Goal: Information Seeking & Learning: Learn about a topic

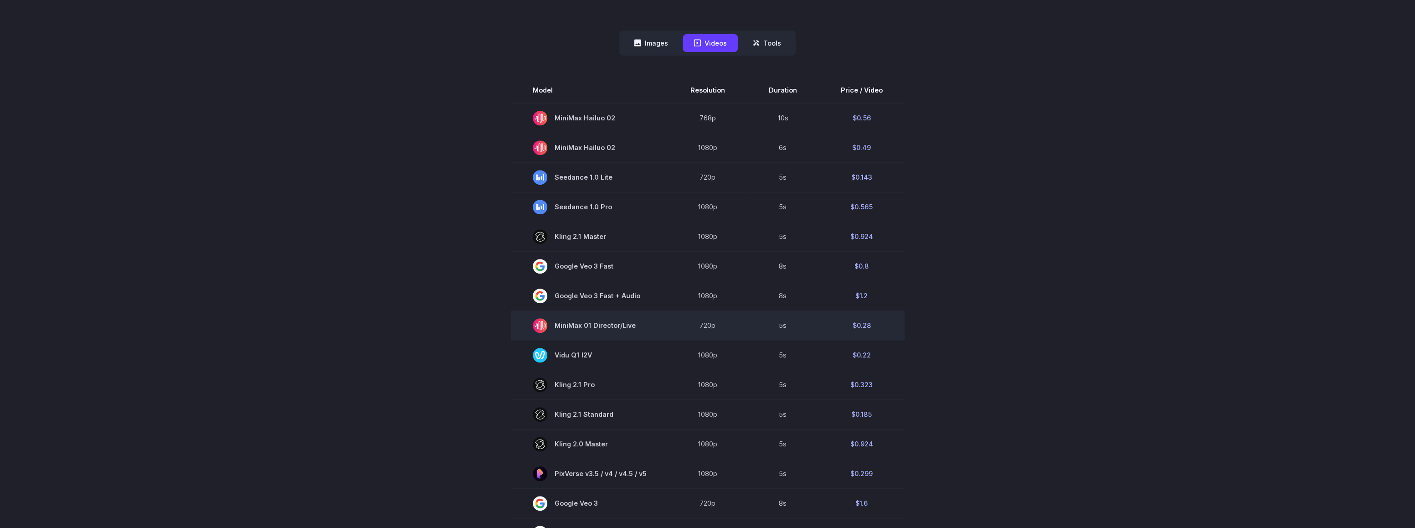
scroll to position [273, 0]
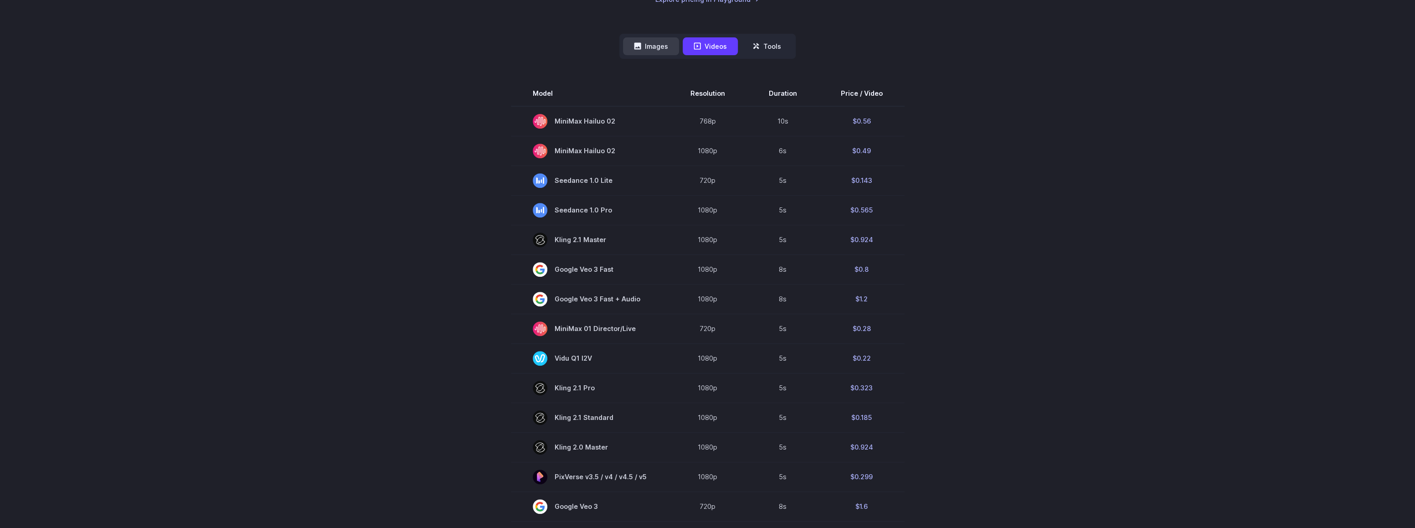
click at [639, 44] on icon at bounding box center [637, 46] width 7 height 7
click at [666, 43] on button "Images" at bounding box center [651, 46] width 56 height 18
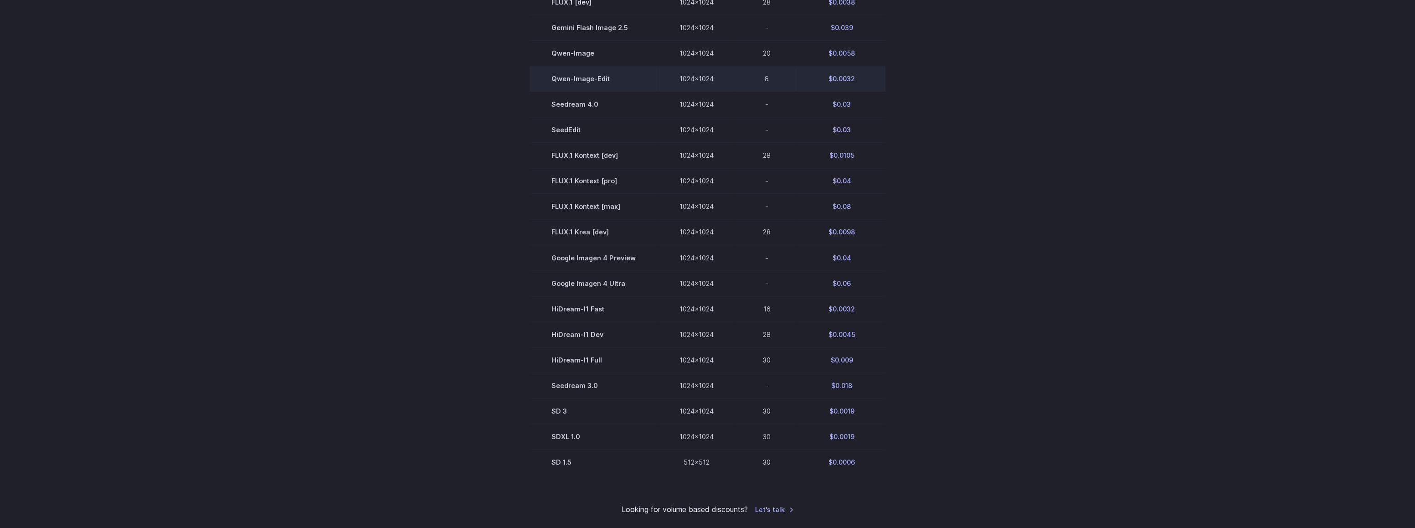
scroll to position [456, 0]
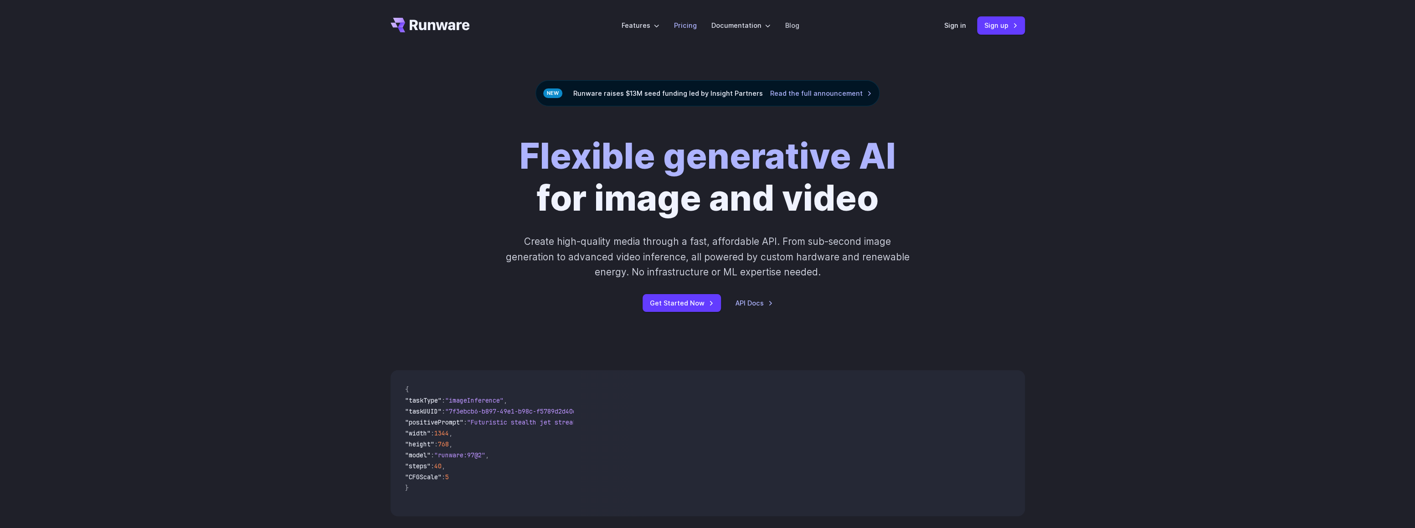
click at [690, 26] on link "Pricing" at bounding box center [685, 25] width 23 height 10
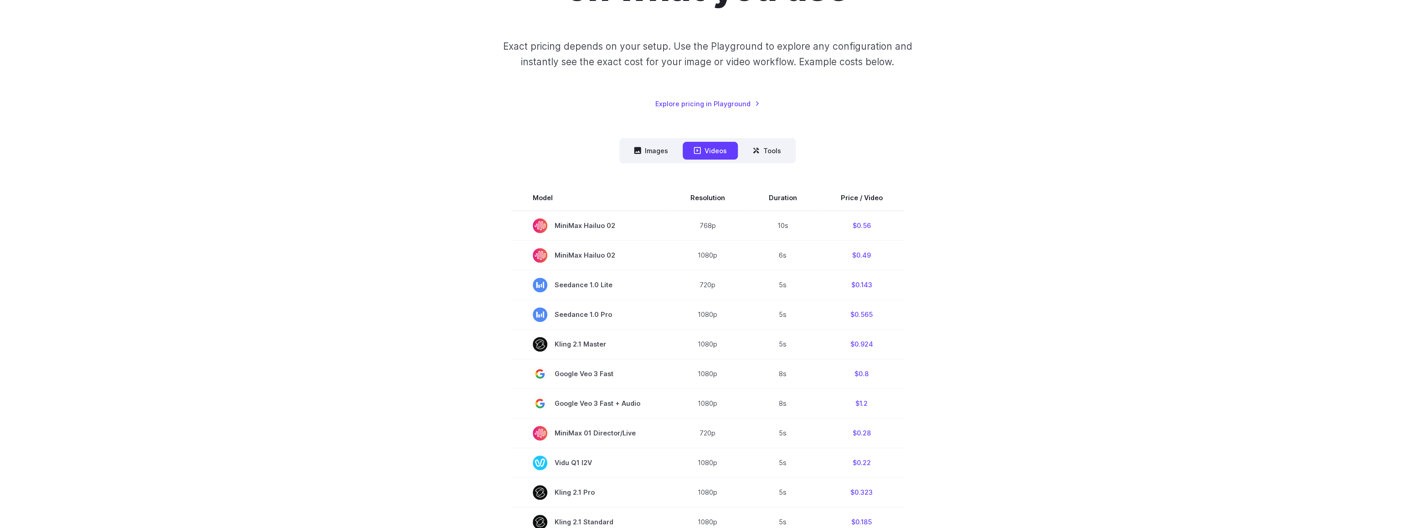
scroll to position [182, 0]
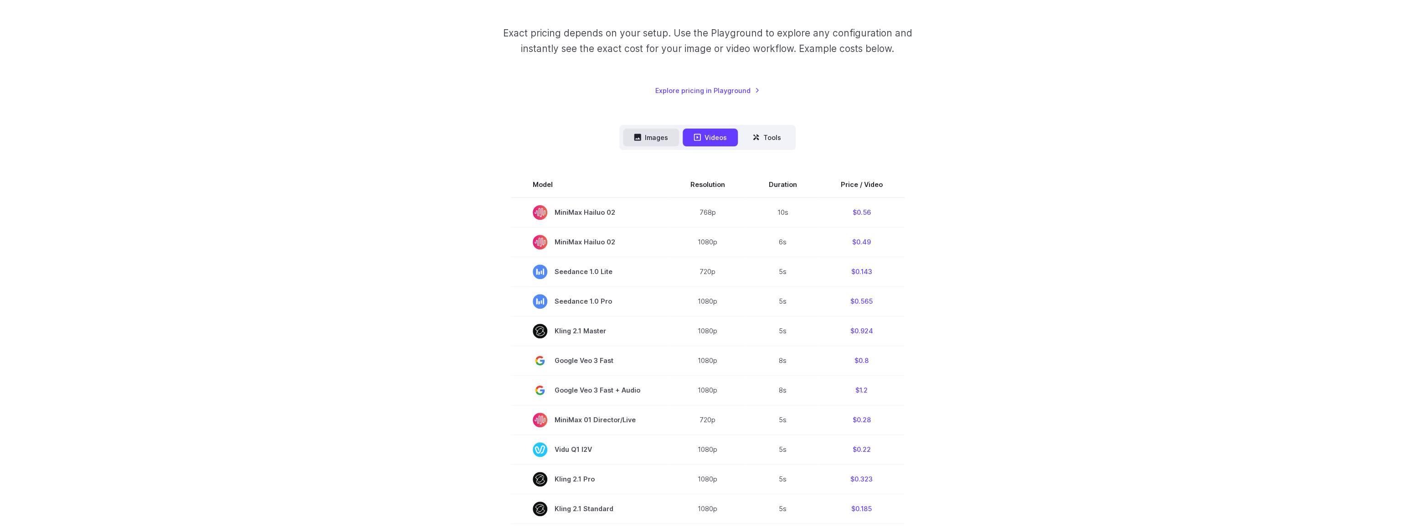
click at [654, 135] on button "Images" at bounding box center [651, 137] width 56 height 18
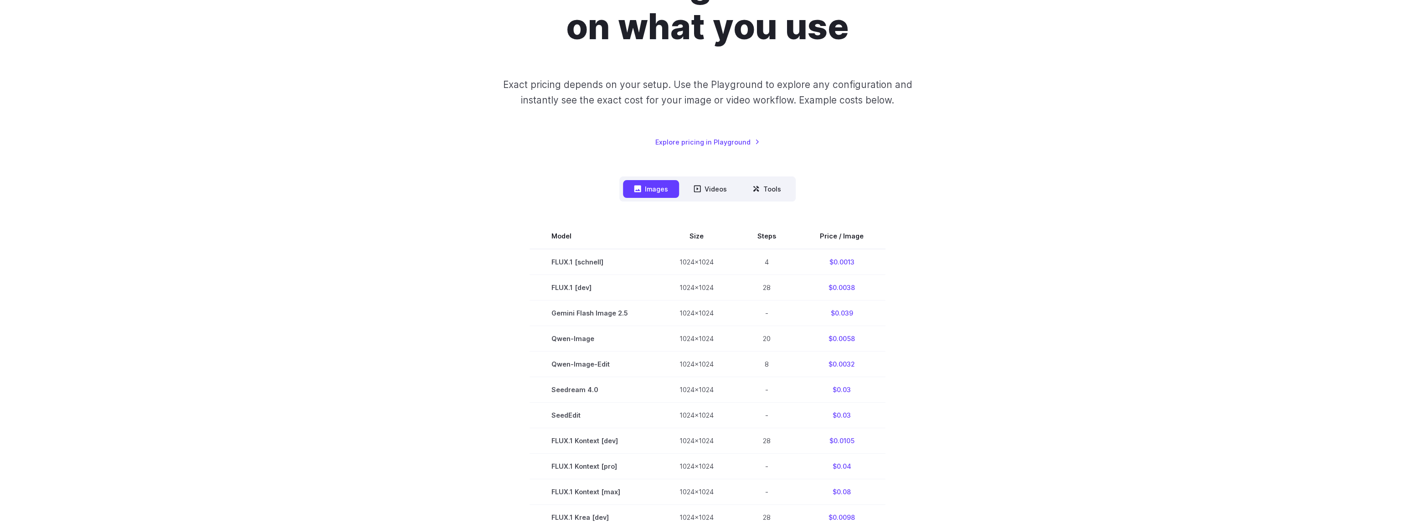
scroll to position [0, 0]
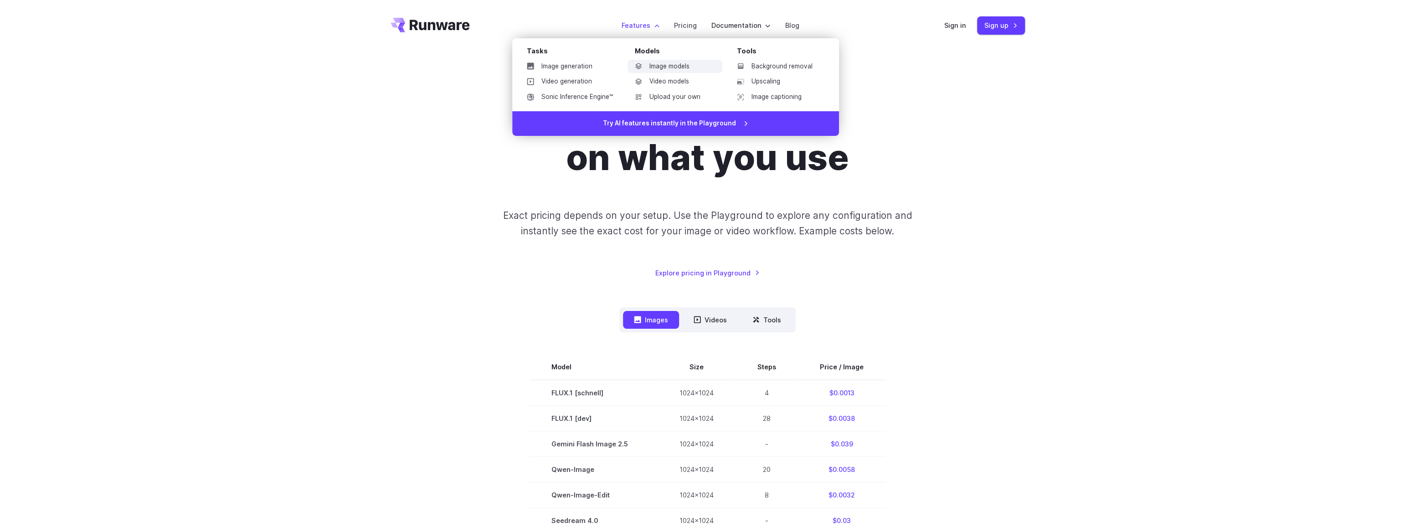
click at [667, 63] on link "Image models" at bounding box center [674, 67] width 95 height 14
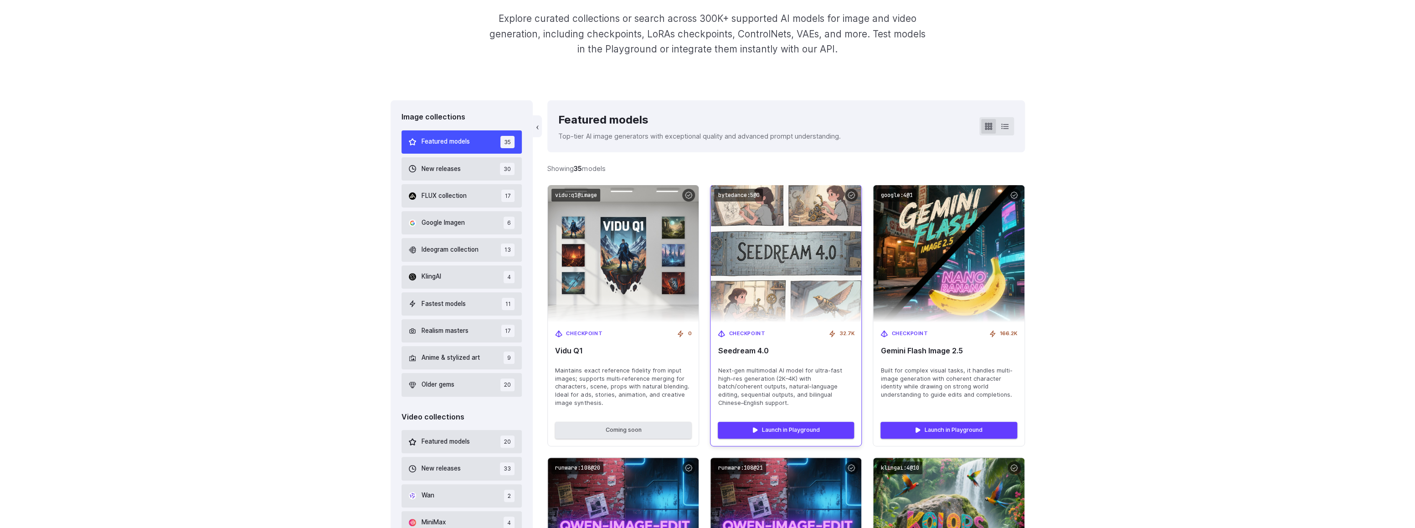
scroll to position [273, 0]
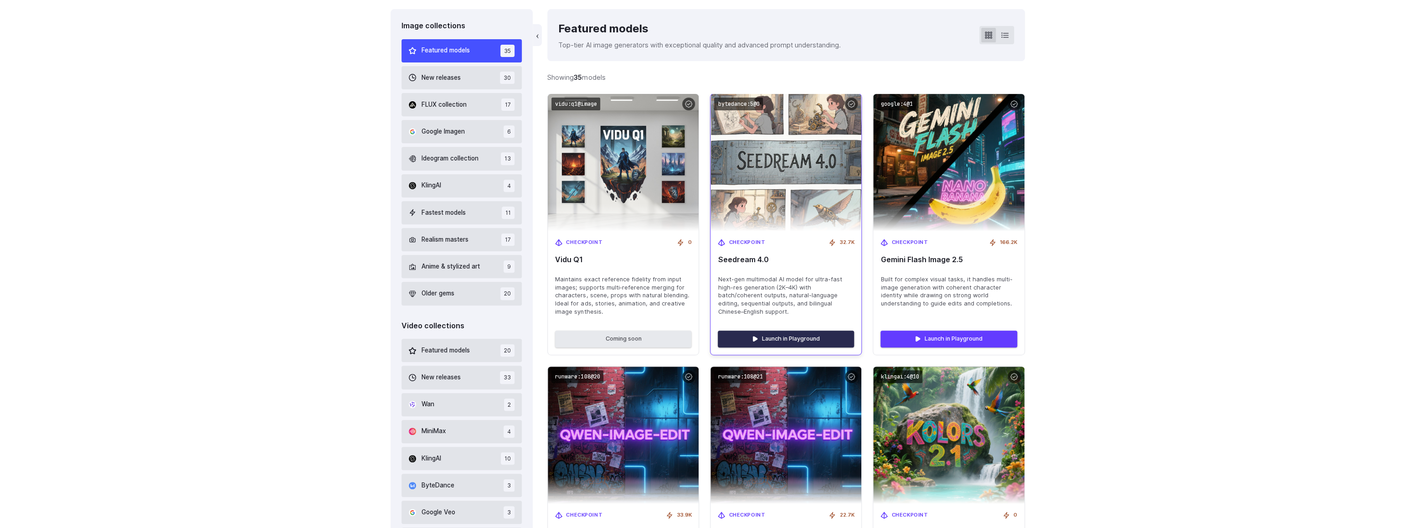
click at [785, 338] on link "Launch in Playground" at bounding box center [786, 338] width 136 height 16
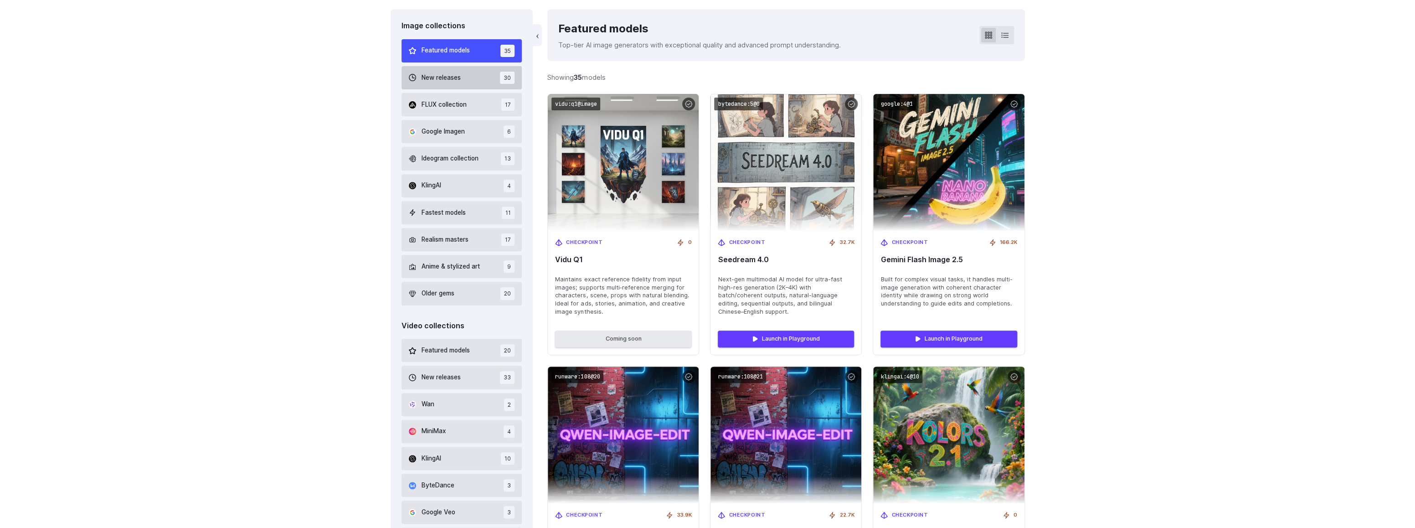
click at [458, 77] on span "New releases" at bounding box center [440, 78] width 39 height 10
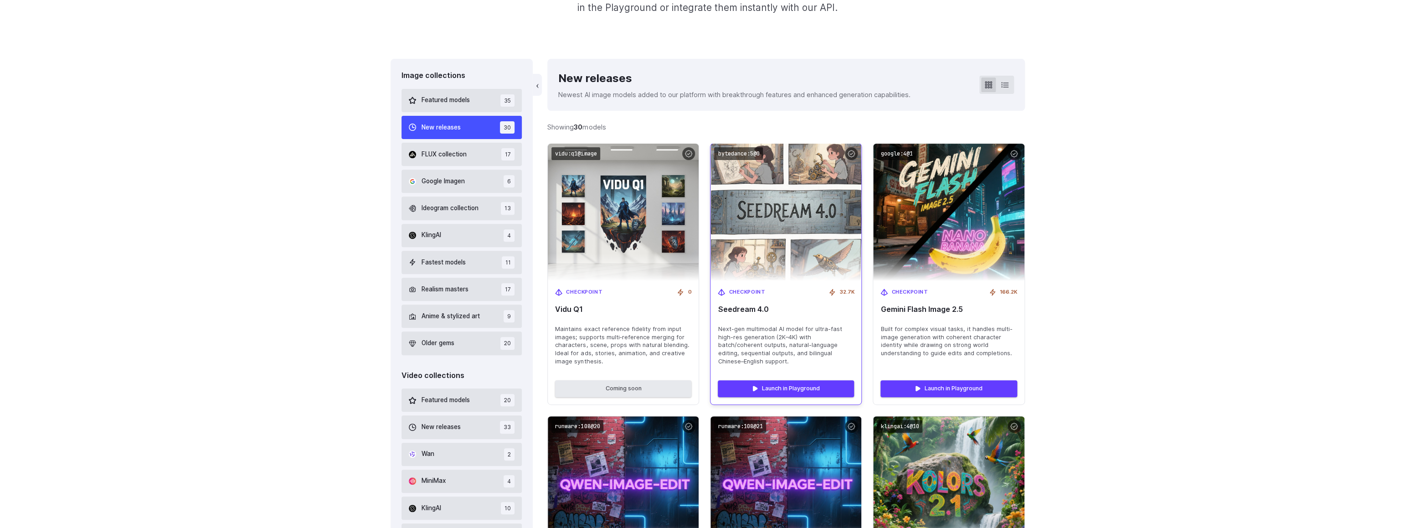
click at [796, 184] on img at bounding box center [786, 212] width 166 height 151
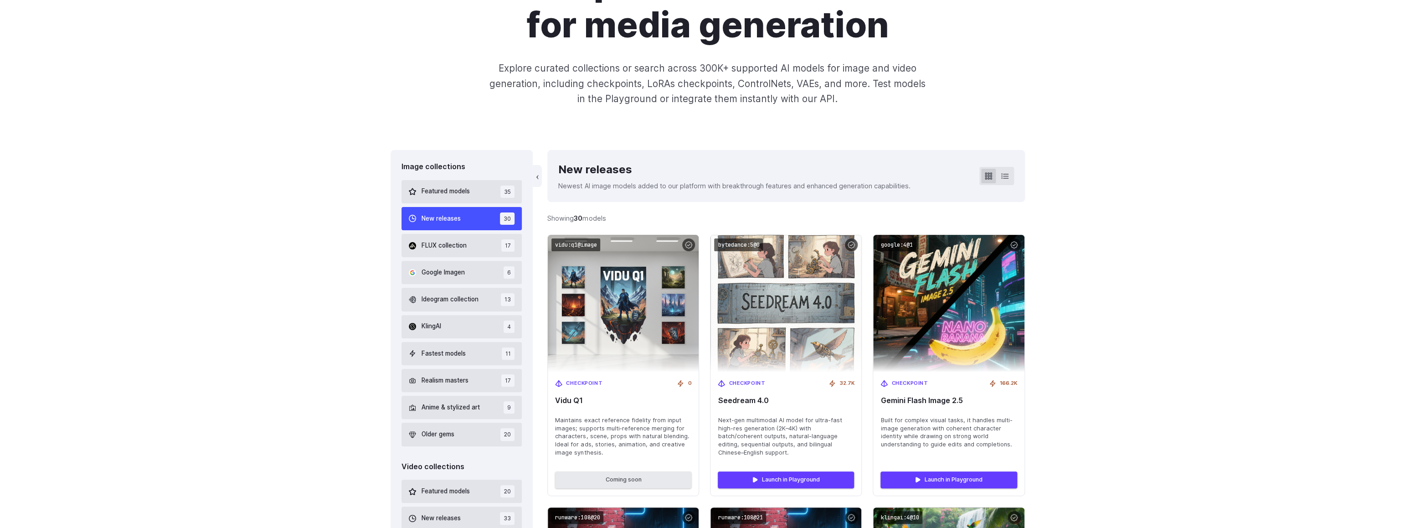
scroll to position [0, 0]
